Goal: Task Accomplishment & Management: Complete application form

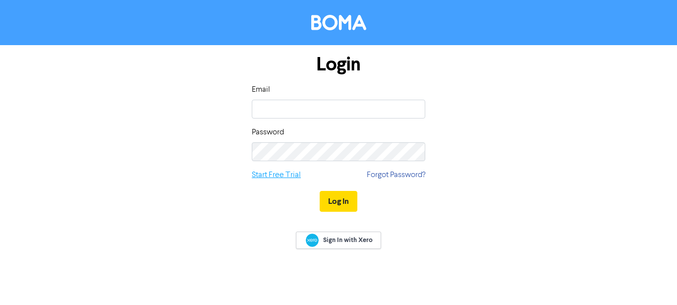
click at [285, 173] on link "Start Free Trial" at bounding box center [276, 175] width 49 height 12
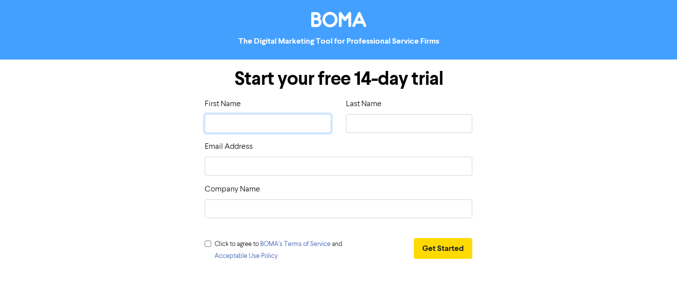
click at [270, 119] on input "text" at bounding box center [268, 123] width 126 height 19
type input "M"
type input "Me"
type input "Med"
type input "Medi"
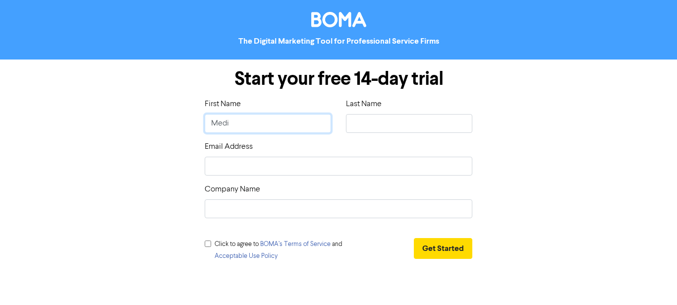
type input "Media"
type input "E"
type input "Expose"
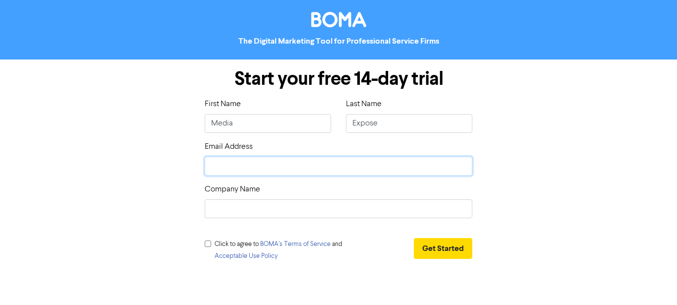
type input "m"
type input "mexposeseo@gmail.com"
click at [251, 205] on input "text" at bounding box center [339, 208] width 268 height 19
type input "Media Expose"
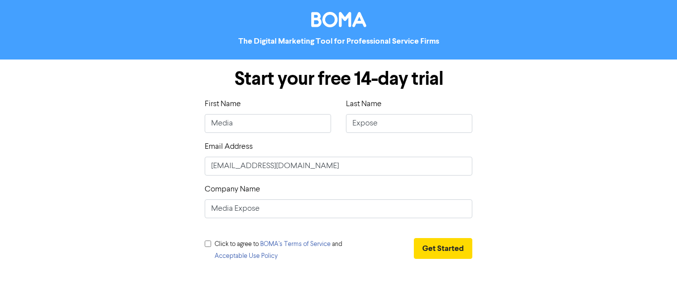
click at [207, 246] on input "checkbox" at bounding box center [208, 244] width 6 height 6
checkbox input "true"
click at [447, 250] on button "Get Started" at bounding box center [443, 248] width 59 height 21
